Goal: Information Seeking & Learning: Learn about a topic

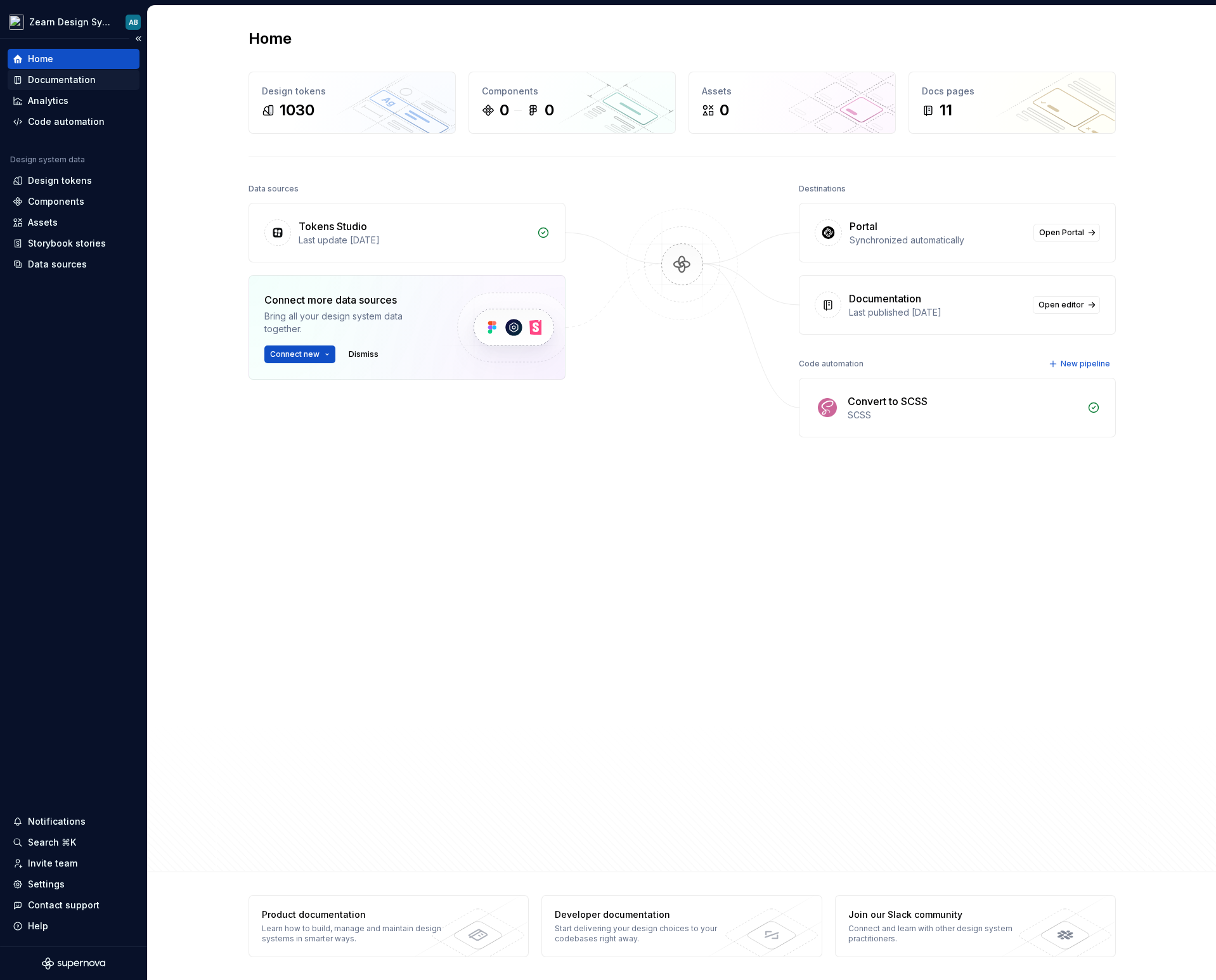
click at [80, 79] on div "Documentation" at bounding box center [62, 79] width 68 height 13
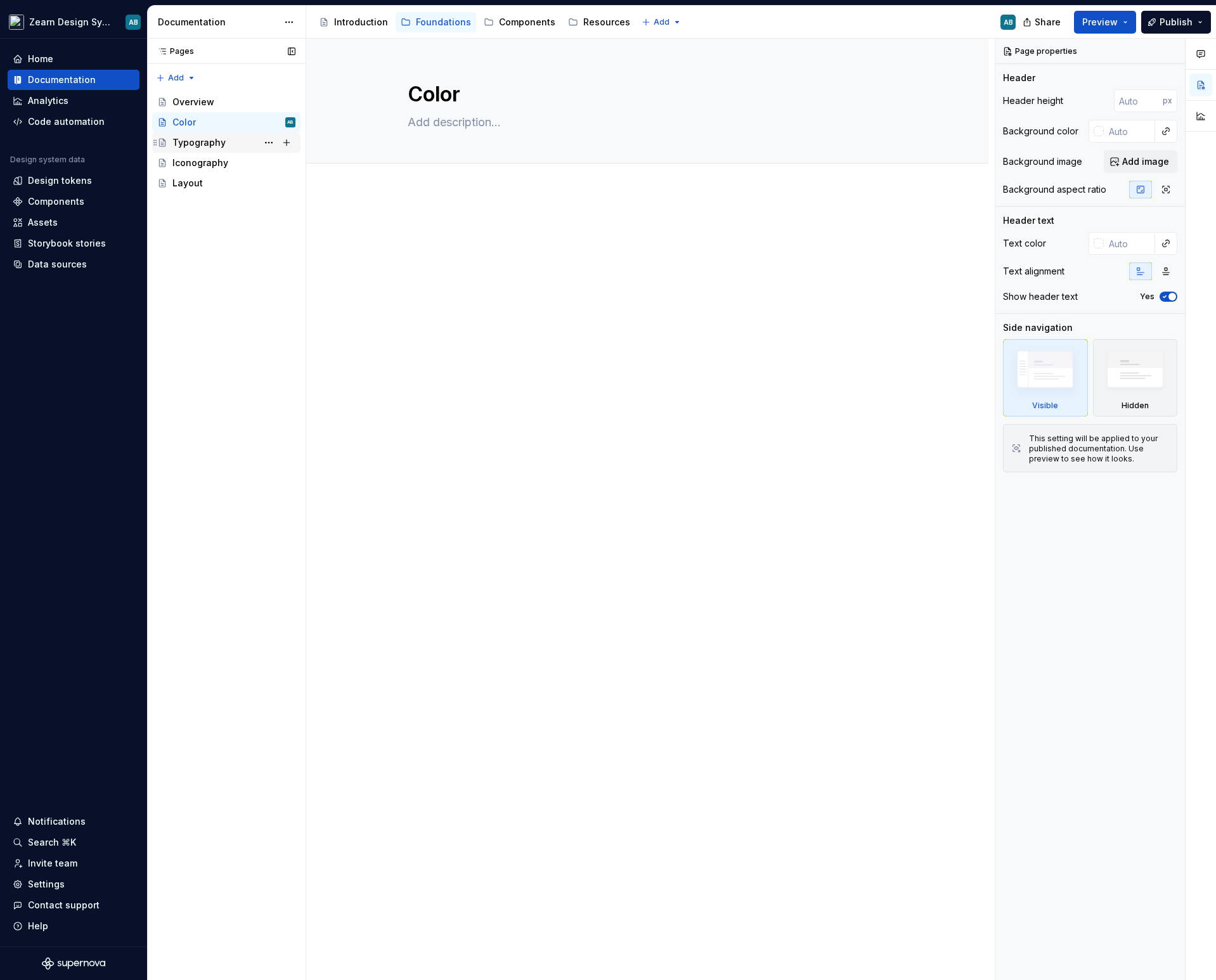
click at [193, 143] on div "Typography" at bounding box center [199, 142] width 53 height 13
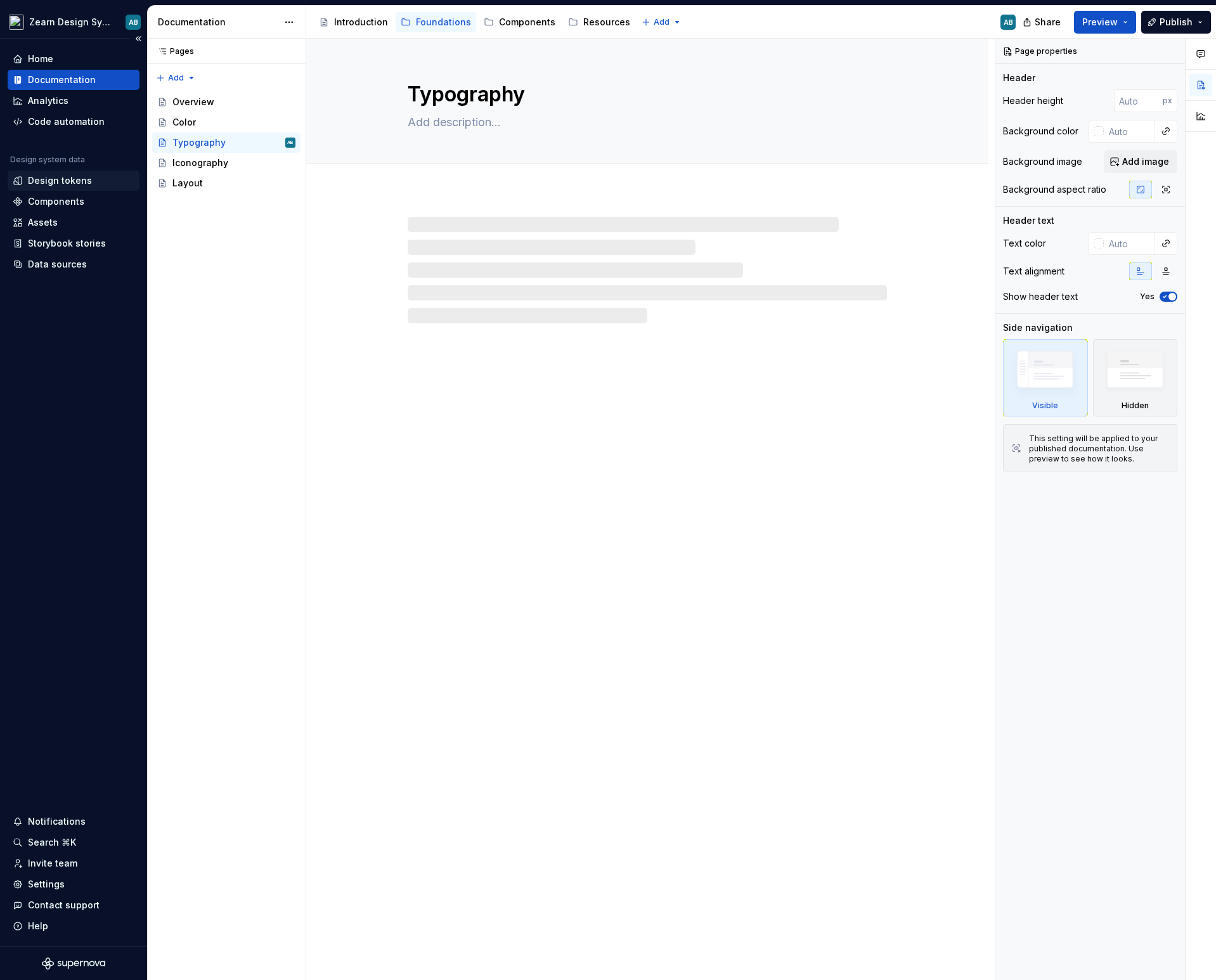
click at [76, 178] on div "Design tokens" at bounding box center [59, 180] width 64 height 13
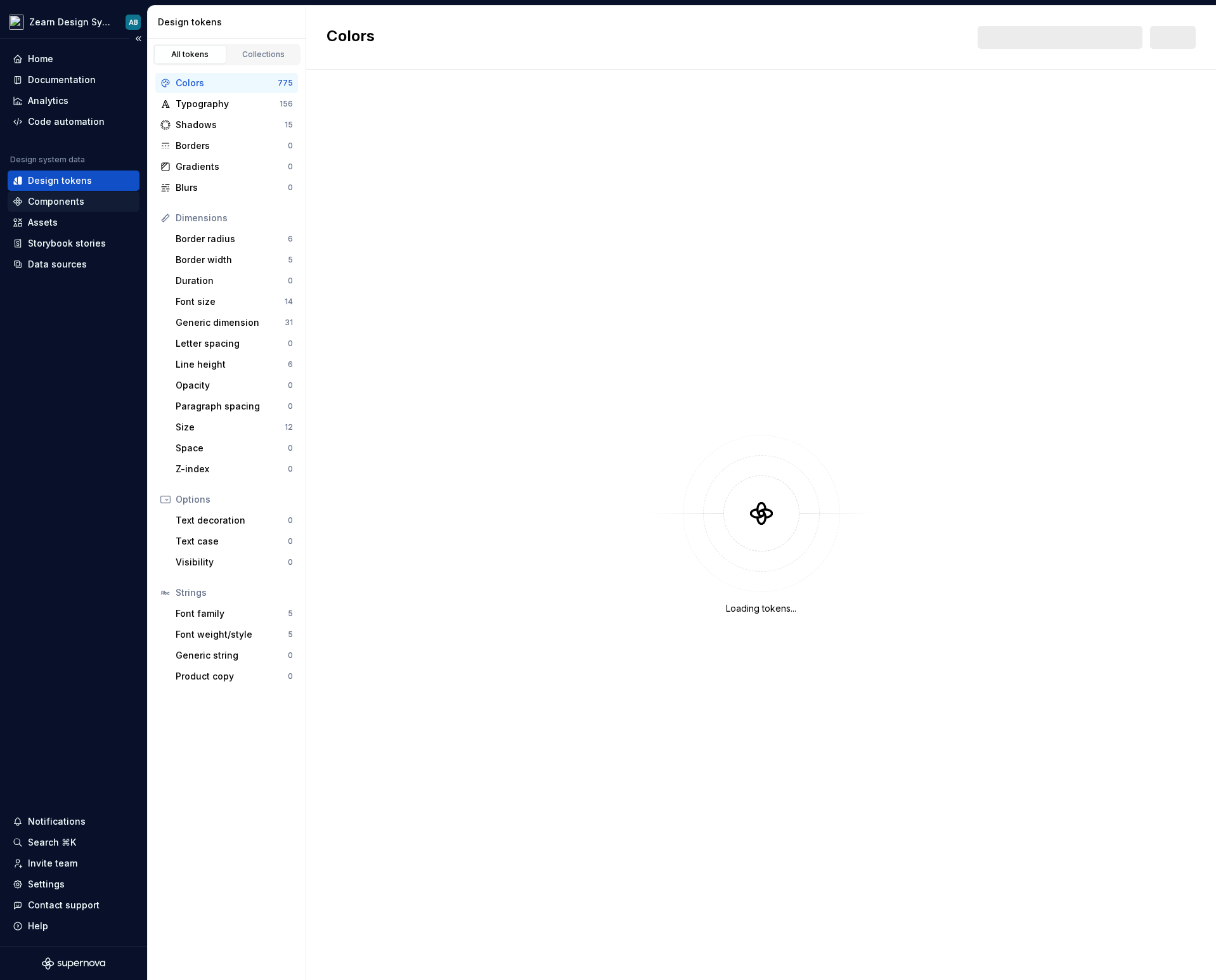
click at [75, 199] on div "Components" at bounding box center [56, 201] width 57 height 13
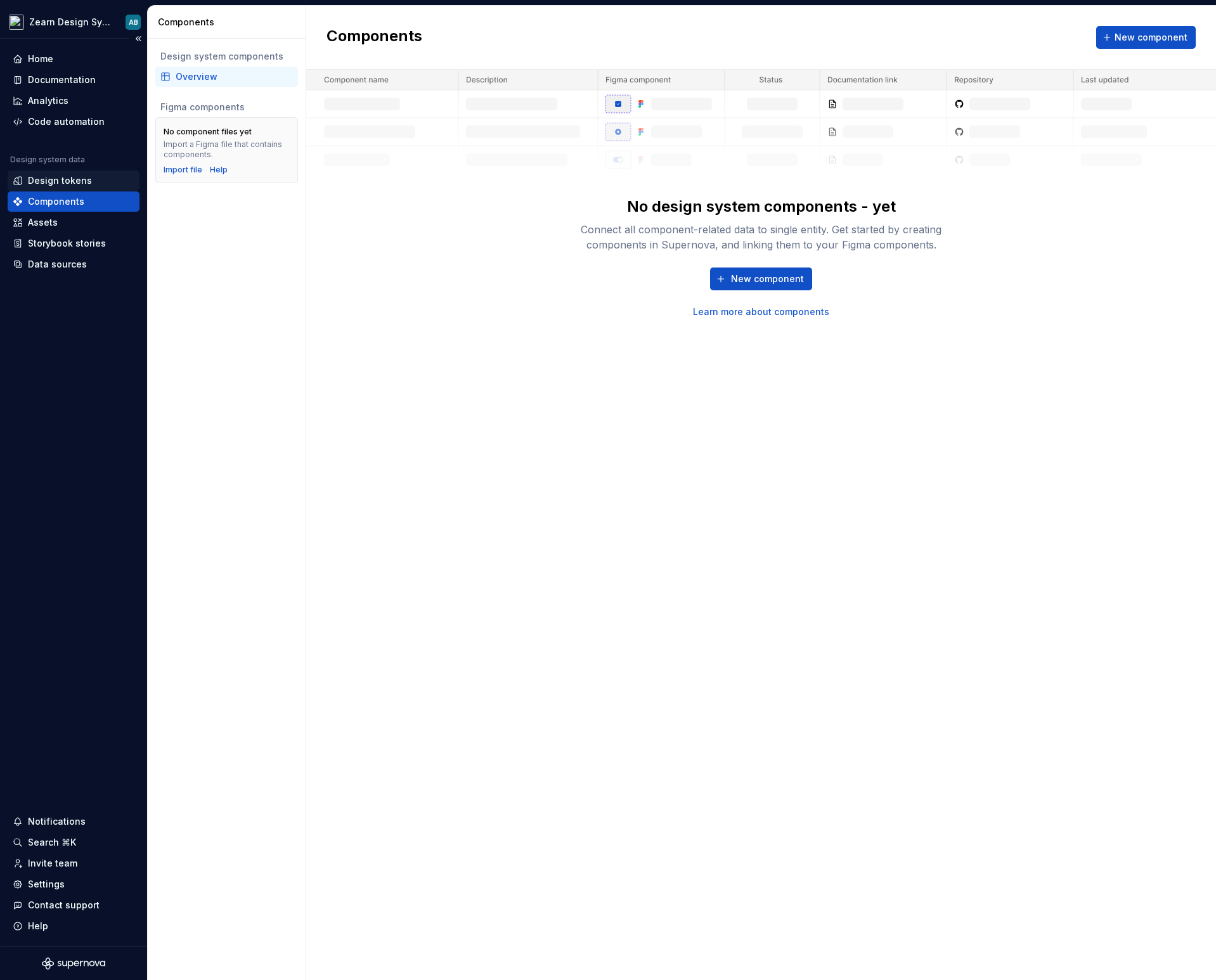
click at [66, 177] on div "Design tokens" at bounding box center [59, 180] width 64 height 13
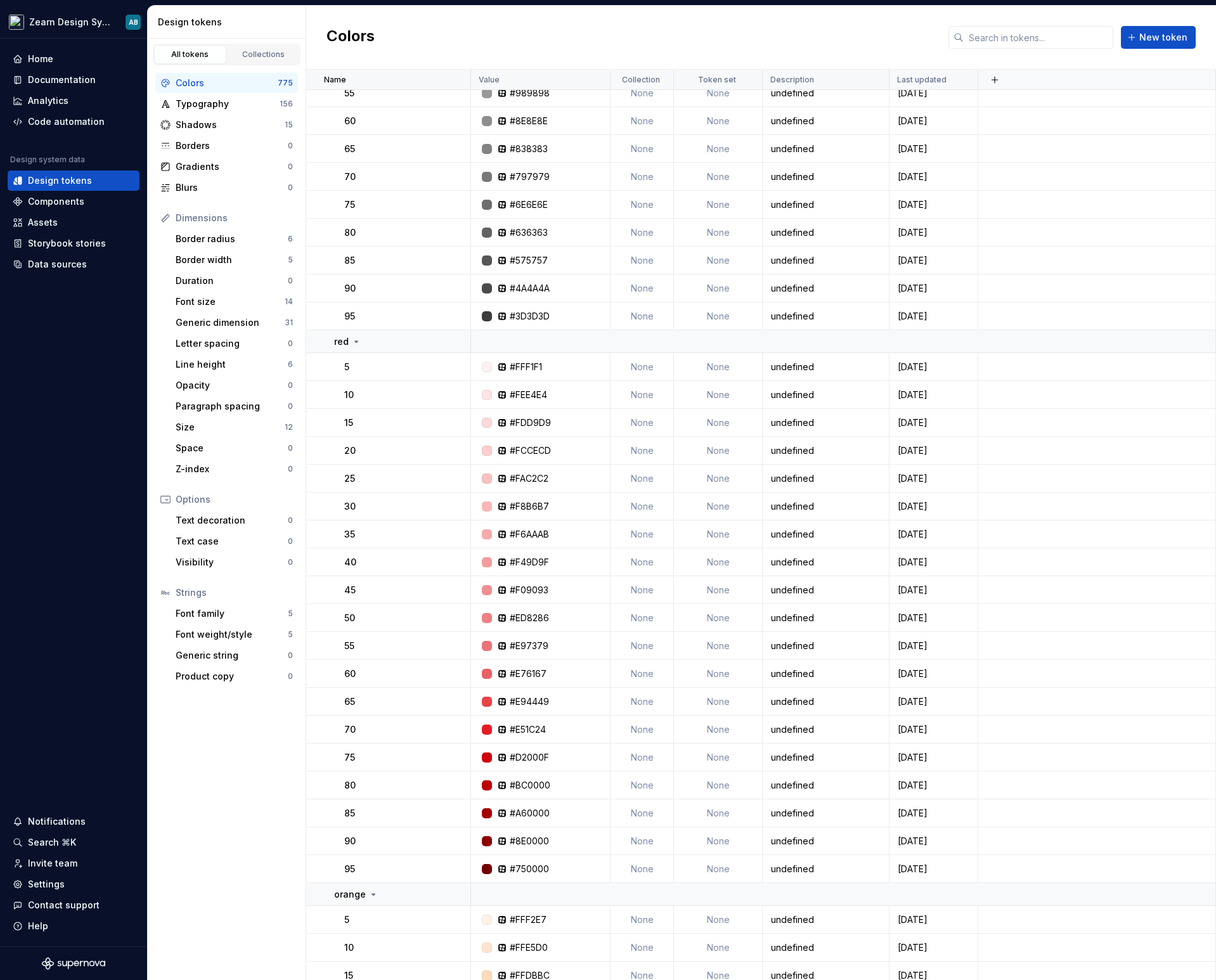
scroll to position [501, 0]
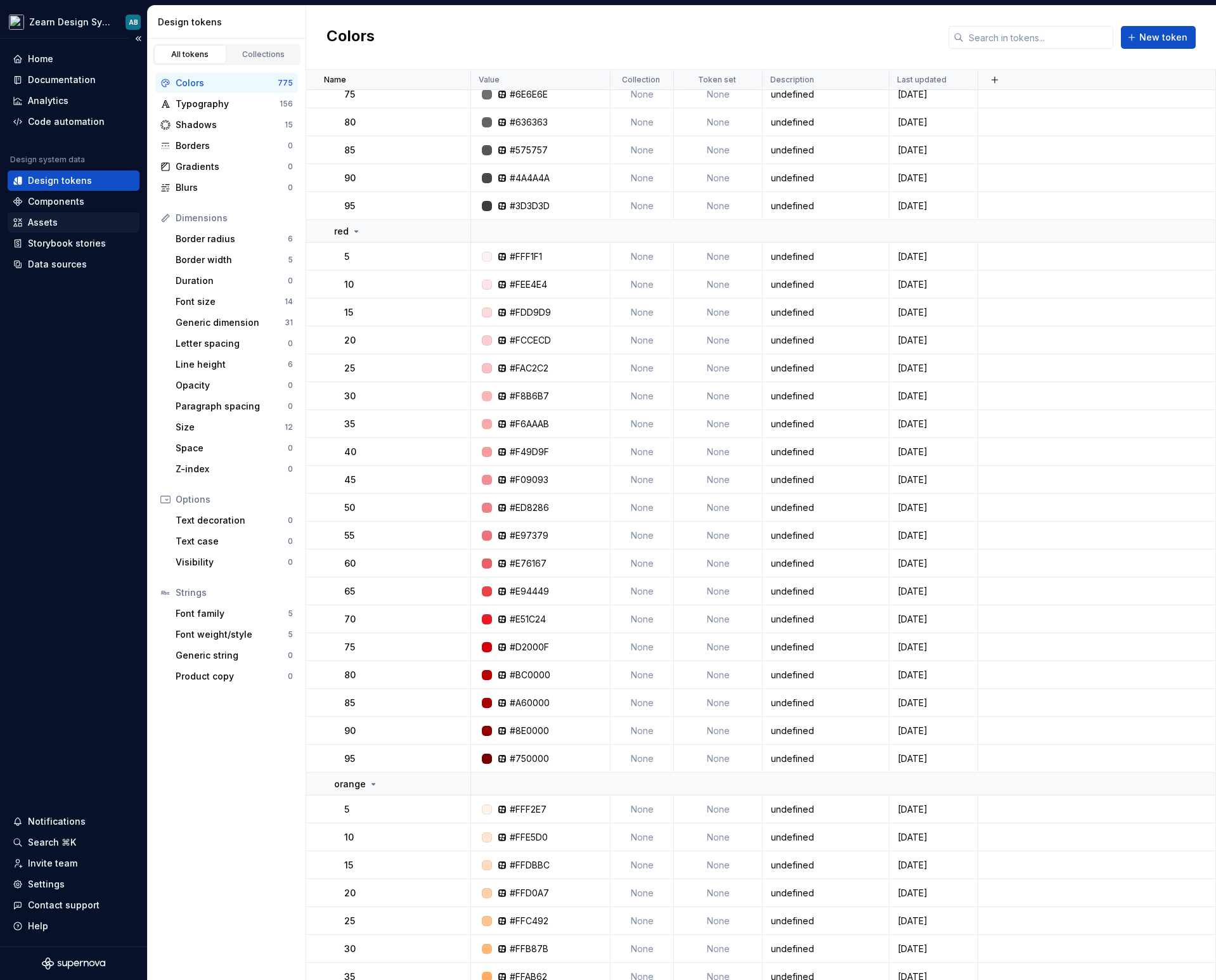
click at [45, 222] on div "Assets" at bounding box center [43, 222] width 30 height 13
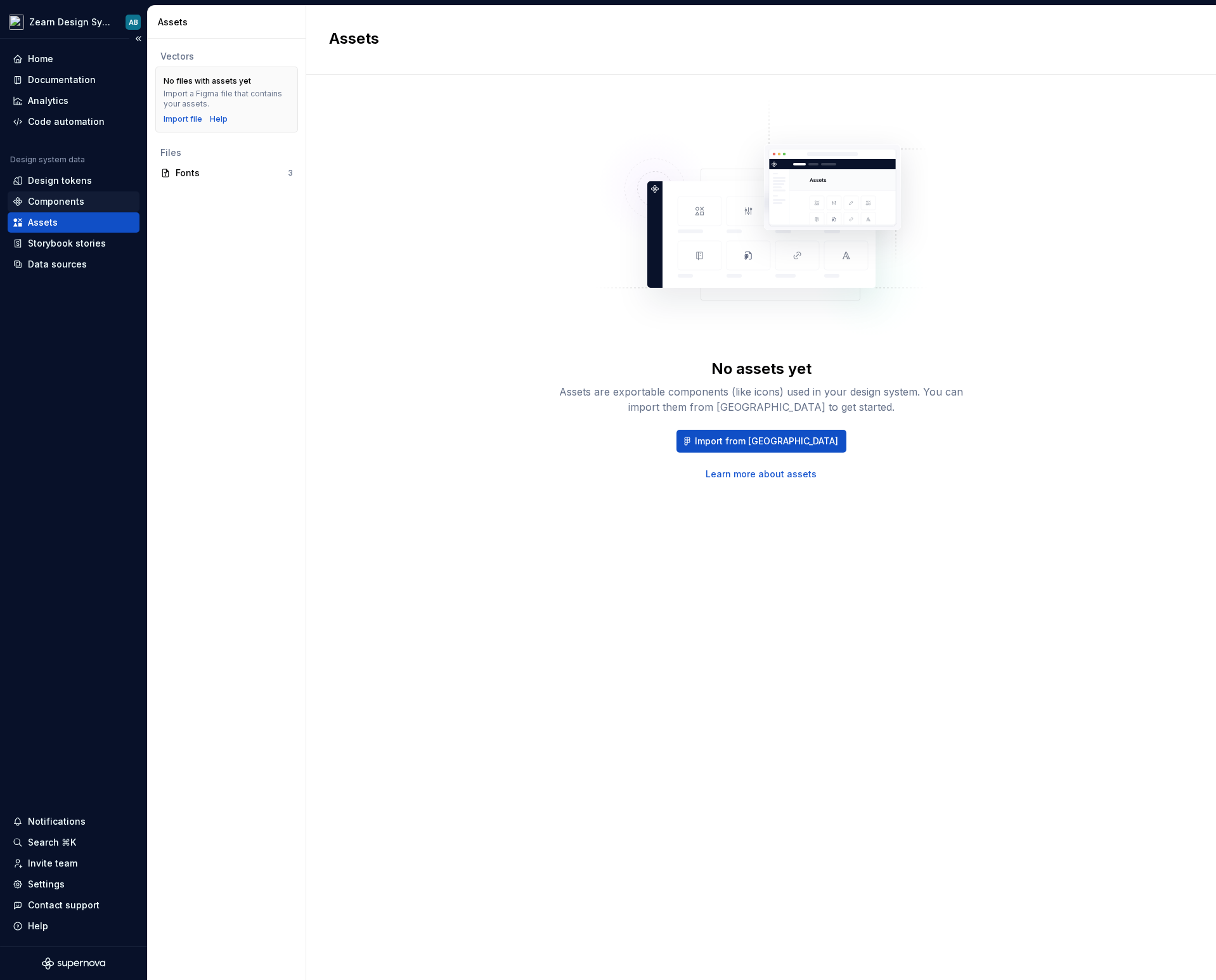
click at [44, 201] on div "Components" at bounding box center [56, 201] width 57 height 13
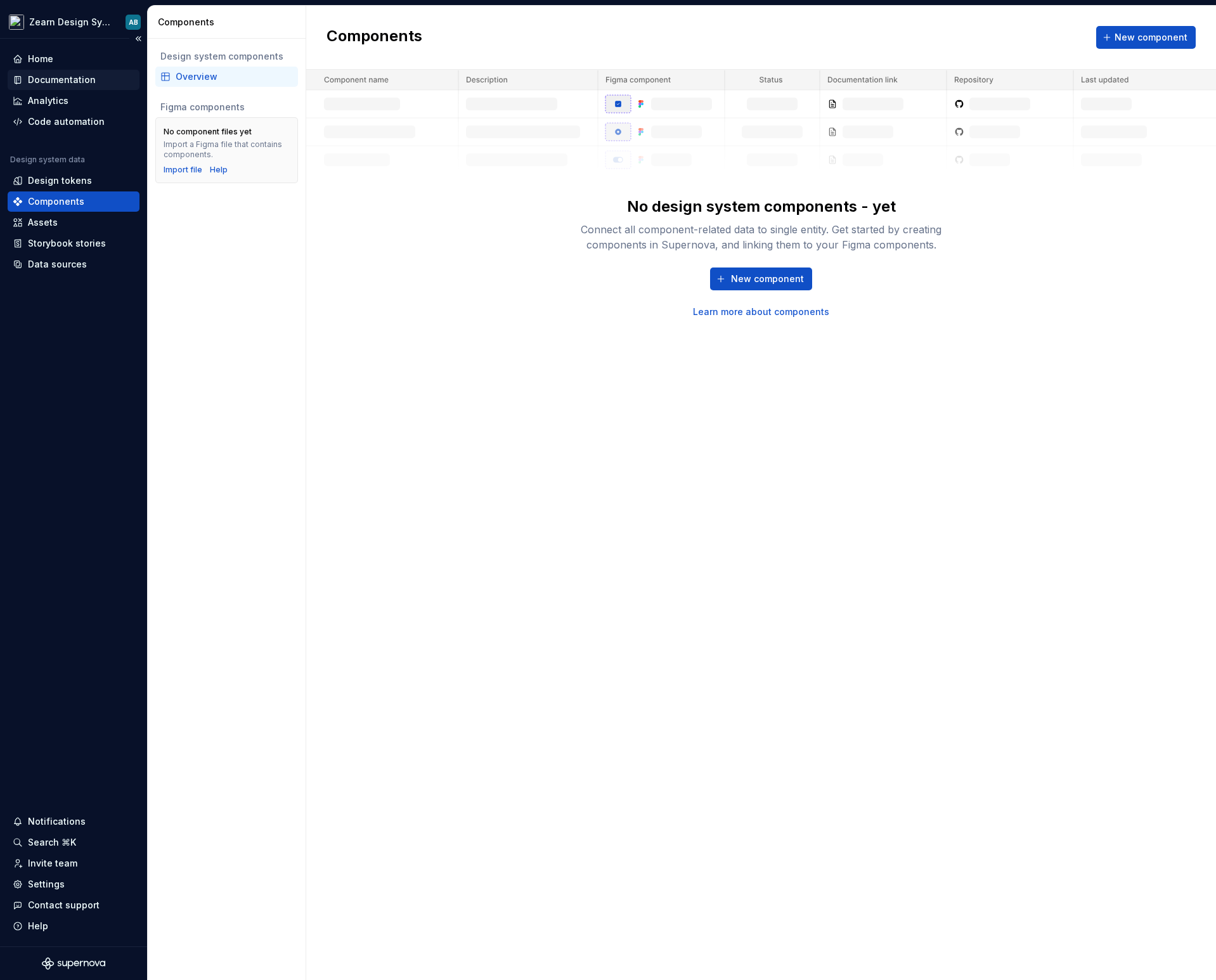
click at [65, 82] on div "Documentation" at bounding box center [62, 79] width 68 height 13
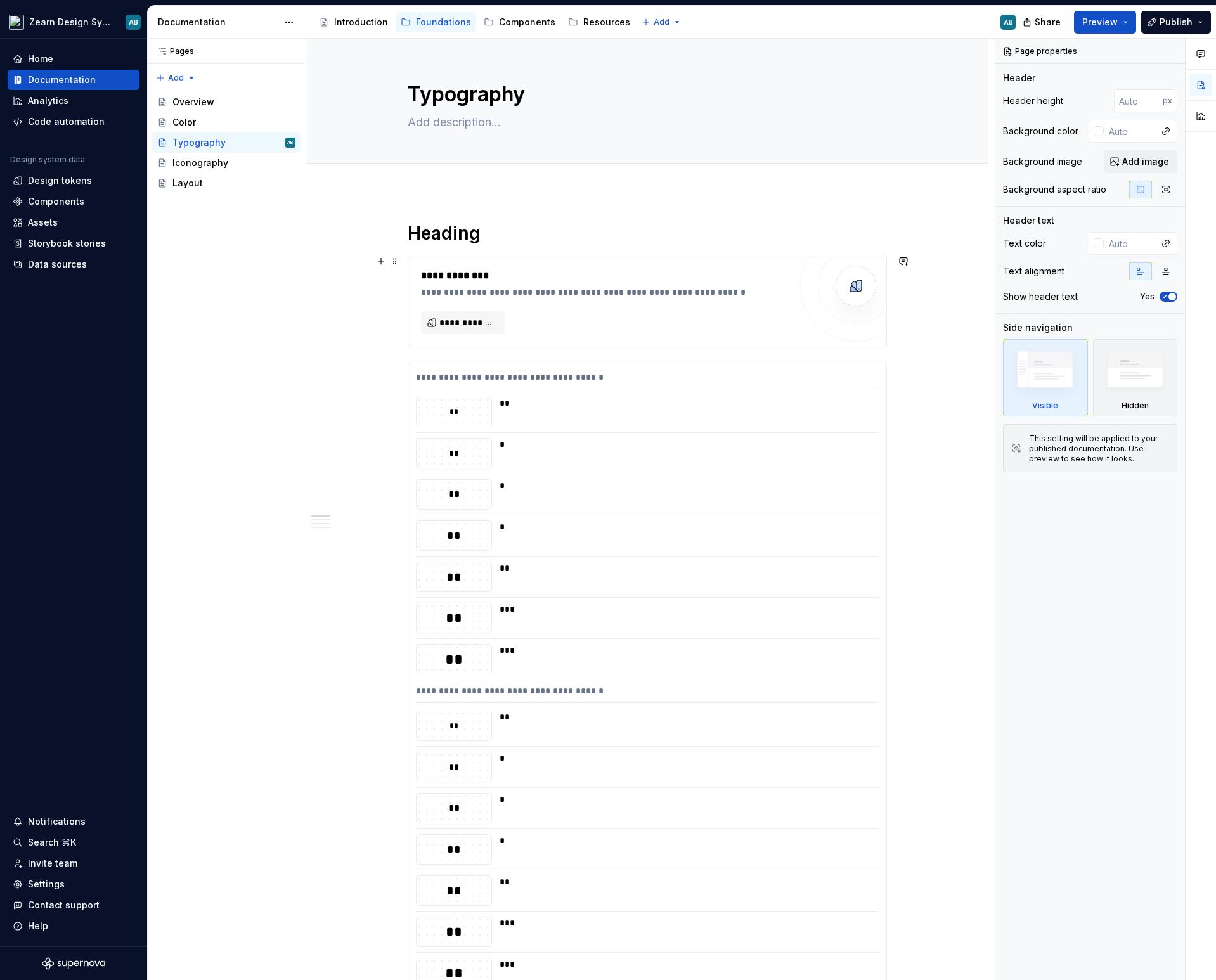
type textarea "*"
